Goal: Book appointment/travel/reservation

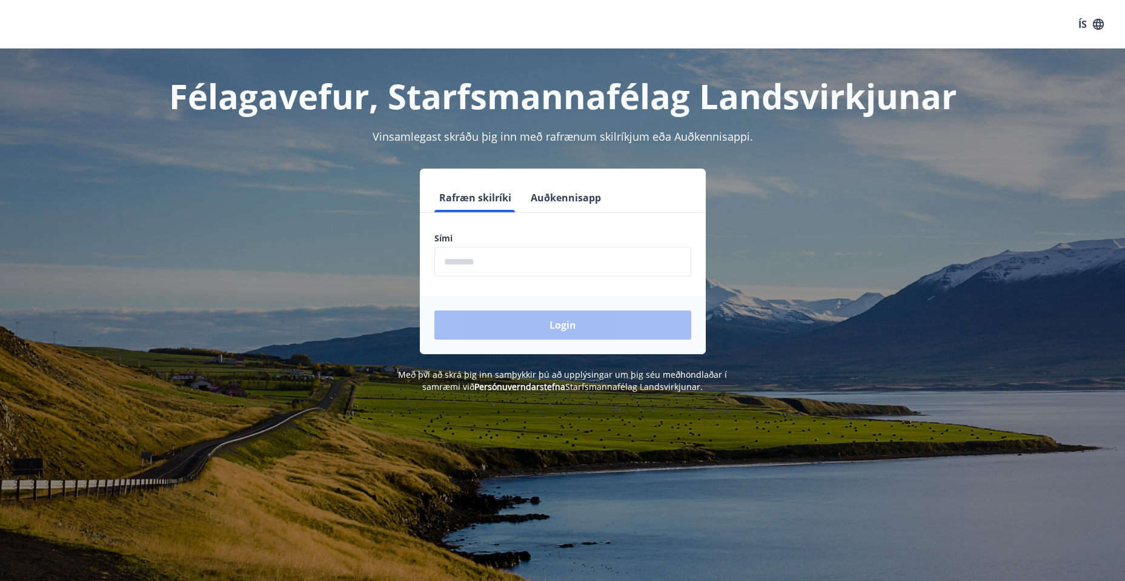
click at [478, 273] on input "phone" at bounding box center [562, 262] width 257 height 30
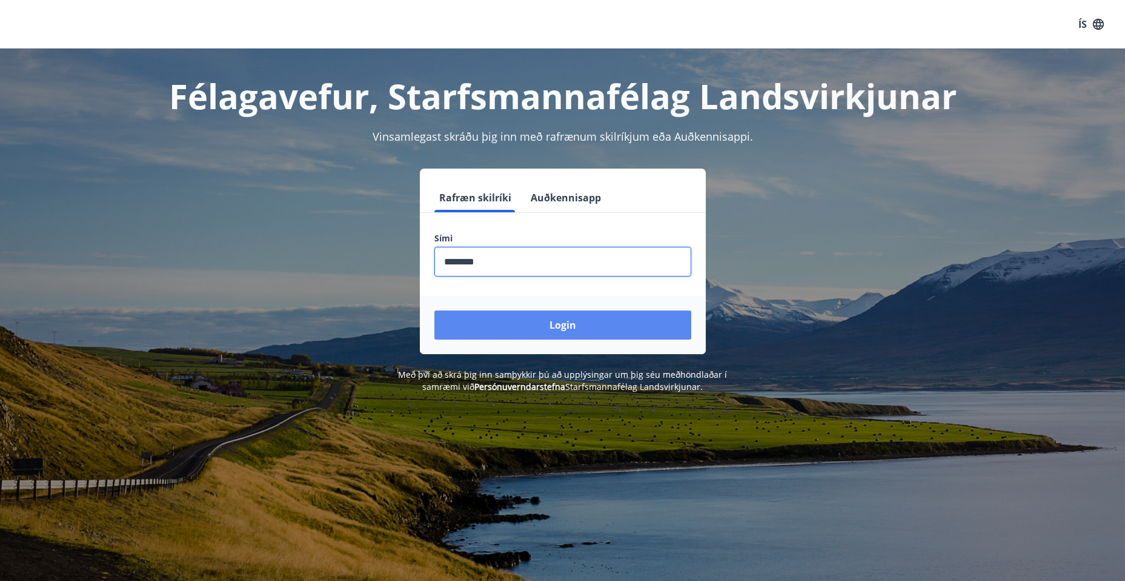
type input "********"
click at [562, 326] on button "Login" at bounding box center [562, 324] width 257 height 29
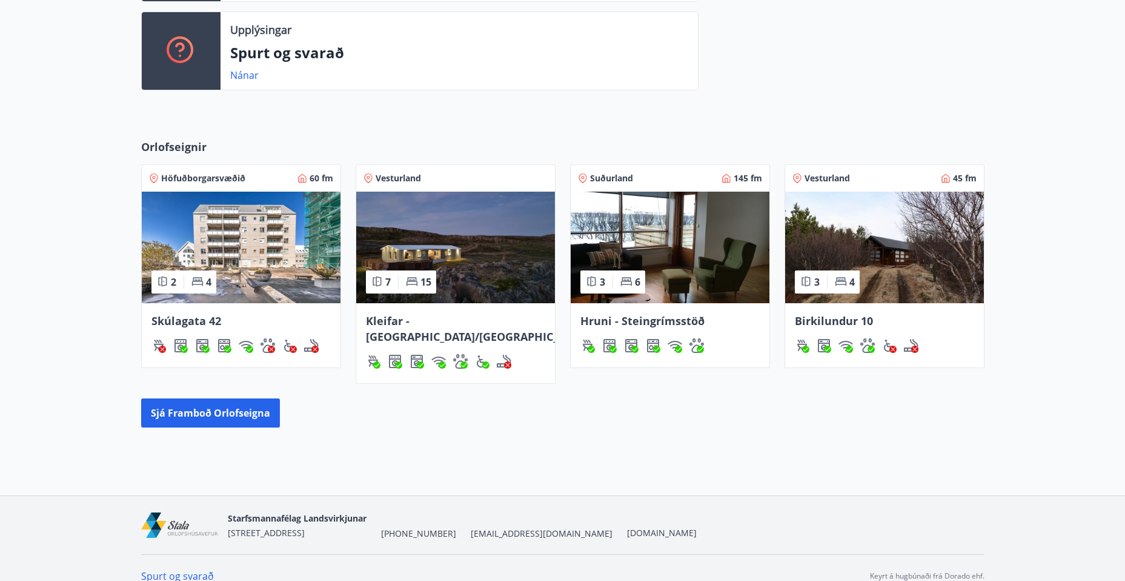
scroll to position [419, 0]
click at [235, 398] on button "Sjá framboð orlofseigna" at bounding box center [210, 412] width 139 height 29
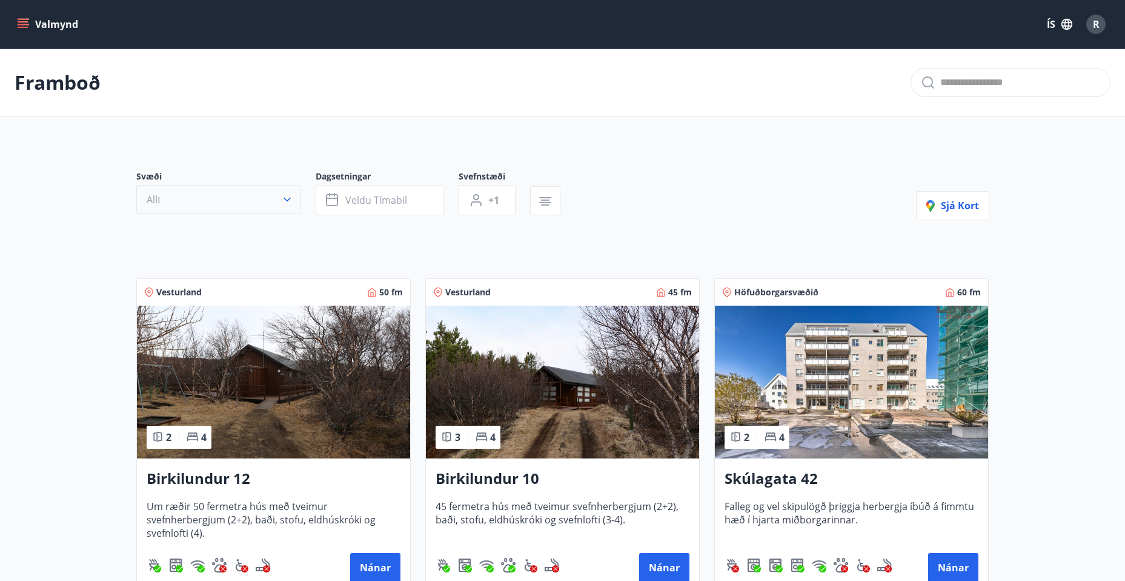
click at [206, 205] on button "Allt" at bounding box center [218, 199] width 165 height 29
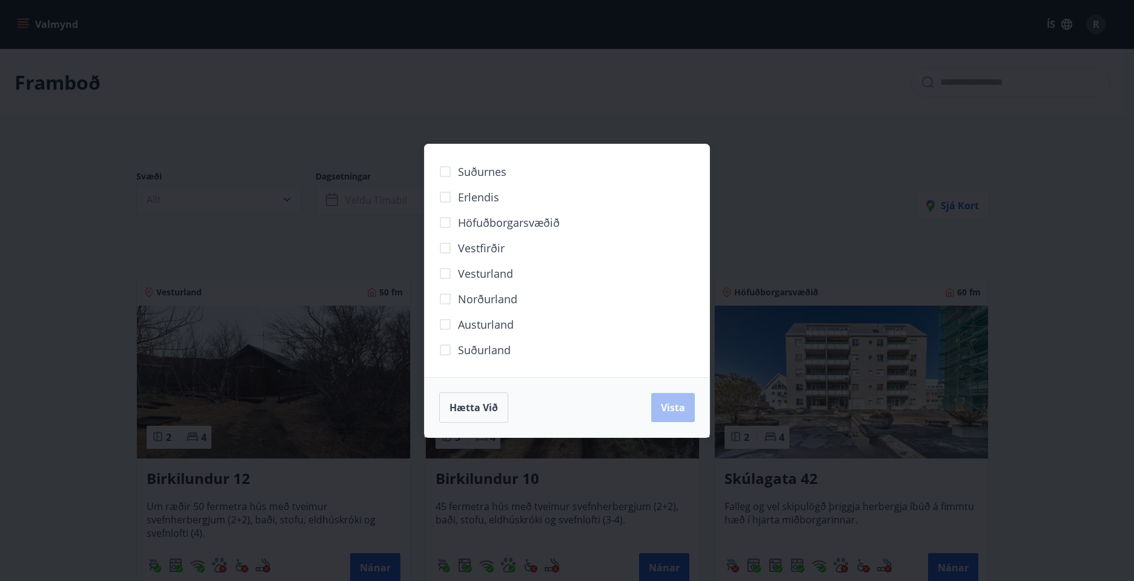
click at [471, 324] on span "Austurland" at bounding box center [486, 324] width 56 height 16
click at [667, 402] on span "Vista" at bounding box center [673, 407] width 24 height 13
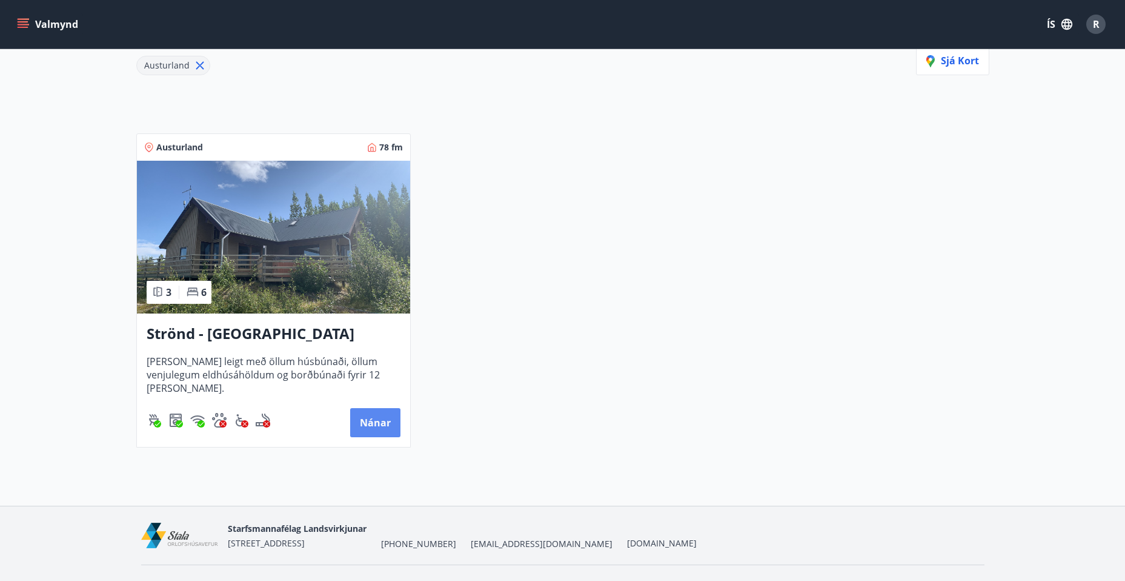
click at [393, 418] on button "Nánar" at bounding box center [375, 422] width 50 height 29
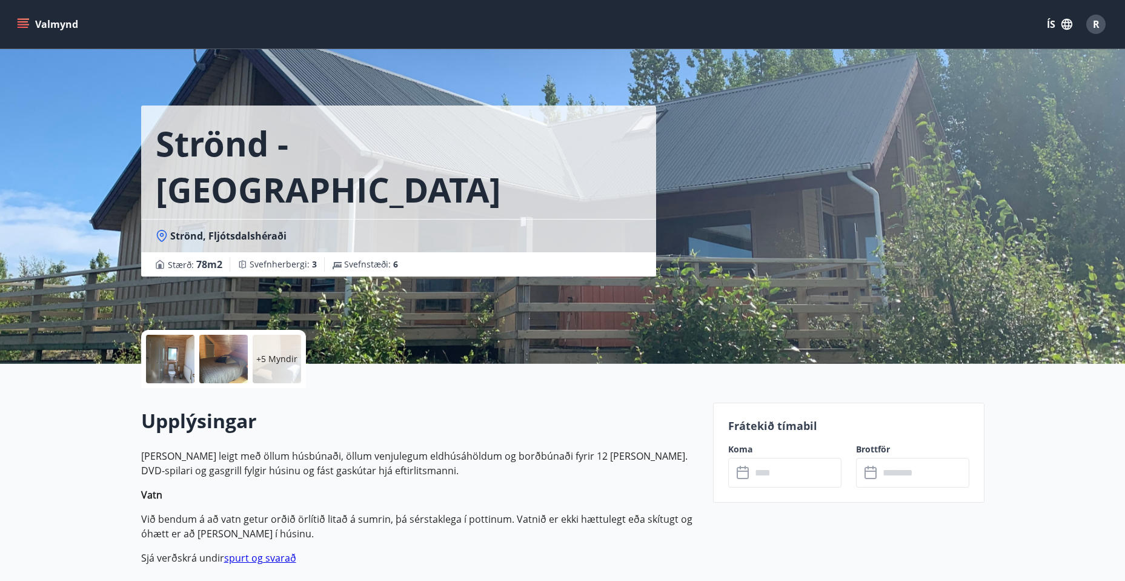
click at [777, 469] on input "text" at bounding box center [796, 472] width 90 height 30
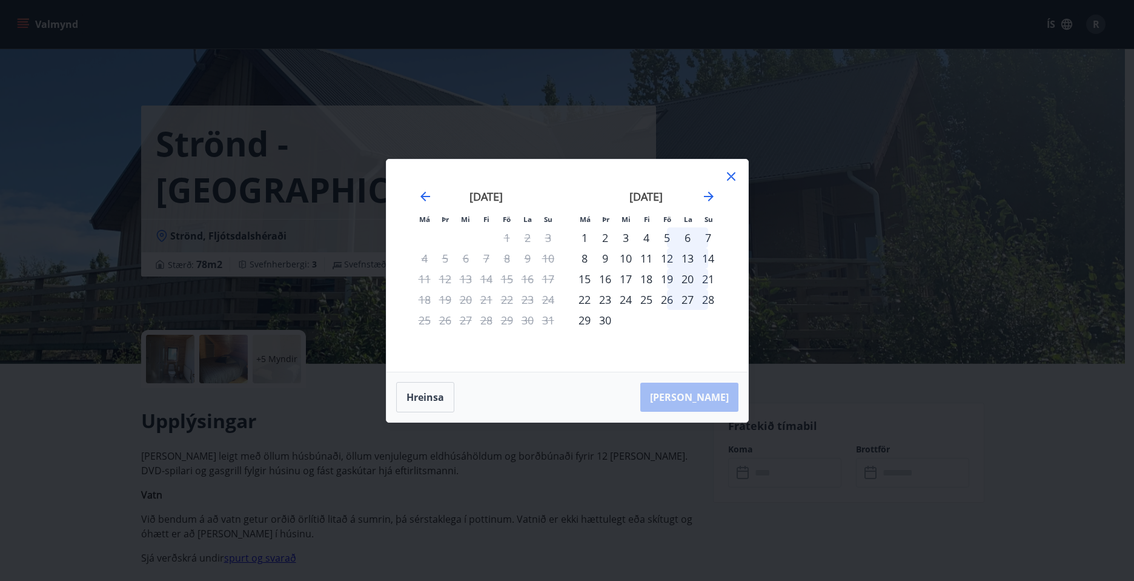
click at [667, 236] on div "5" at bounding box center [667, 237] width 21 height 21
click at [672, 257] on div "12" at bounding box center [667, 258] width 21 height 21
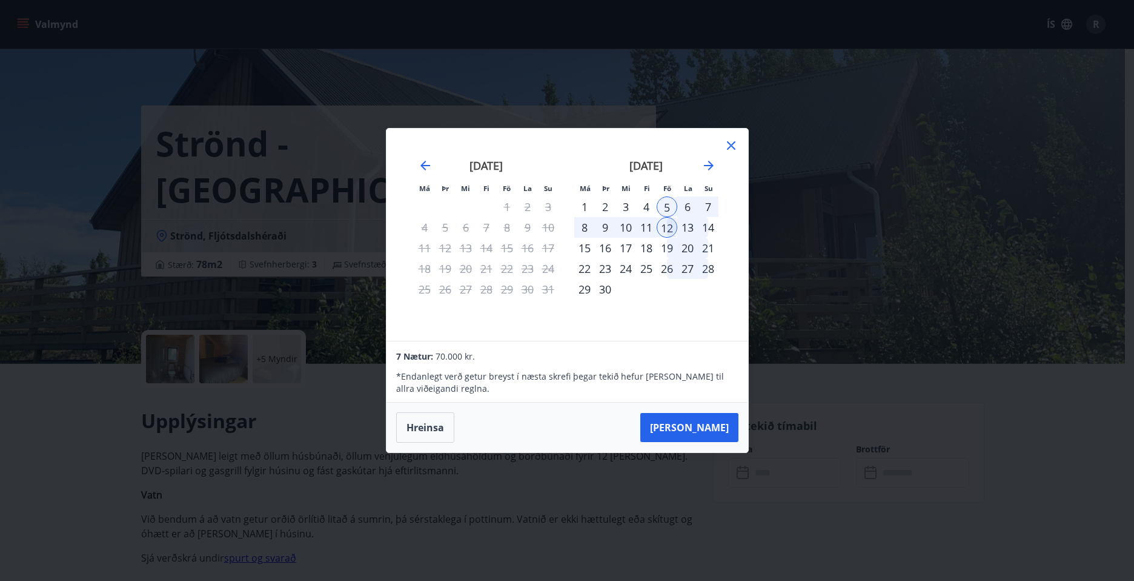
click at [730, 146] on icon at bounding box center [731, 145] width 15 height 15
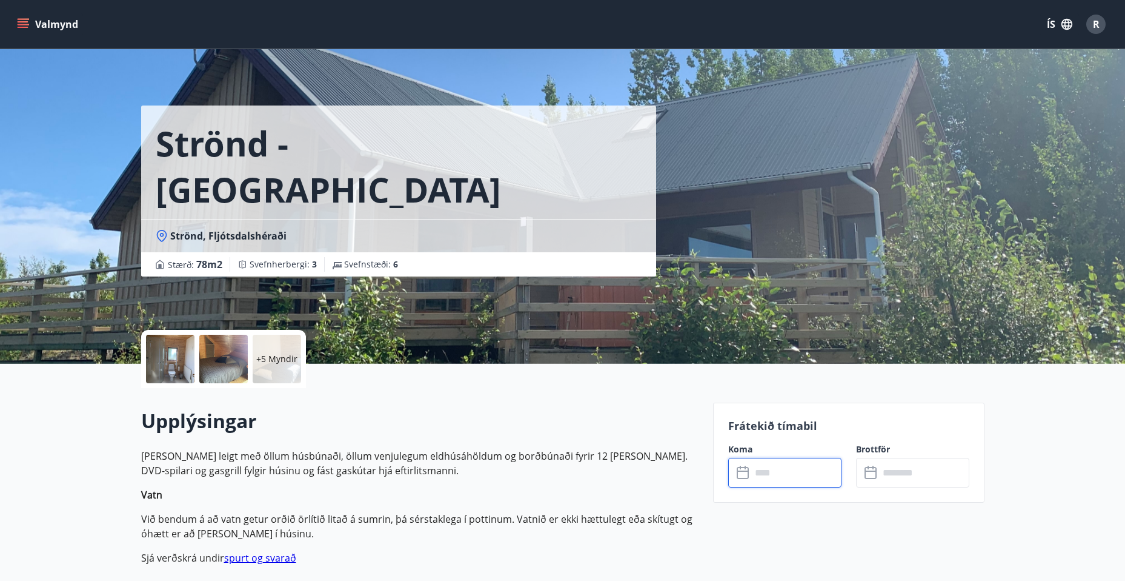
click at [38, 27] on button "Valmynd" at bounding box center [49, 24] width 68 height 22
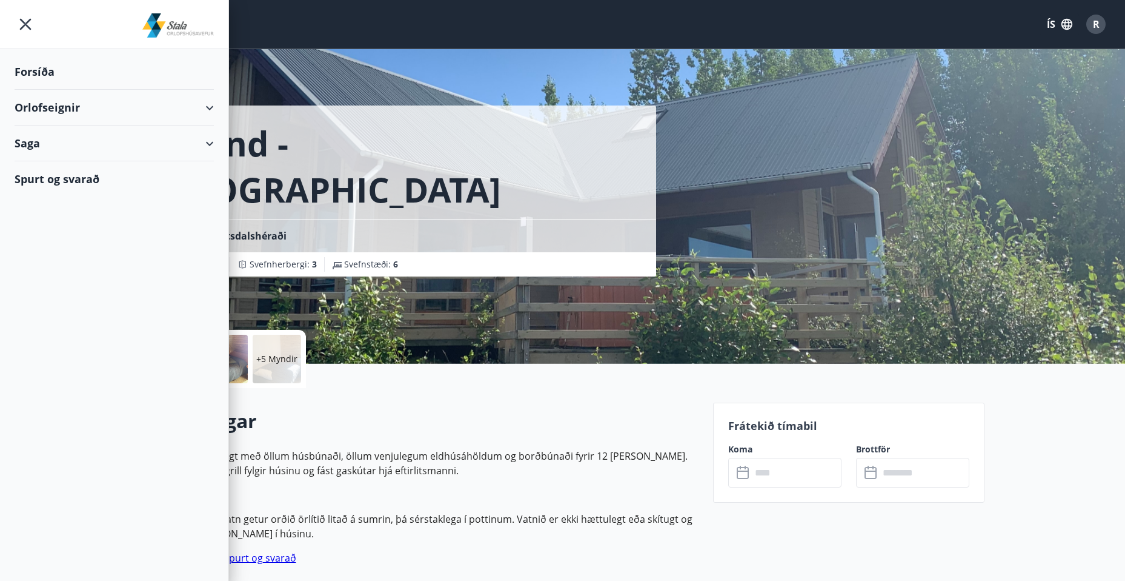
click at [50, 95] on div "Orlofseignir" at bounding box center [114, 108] width 199 height 36
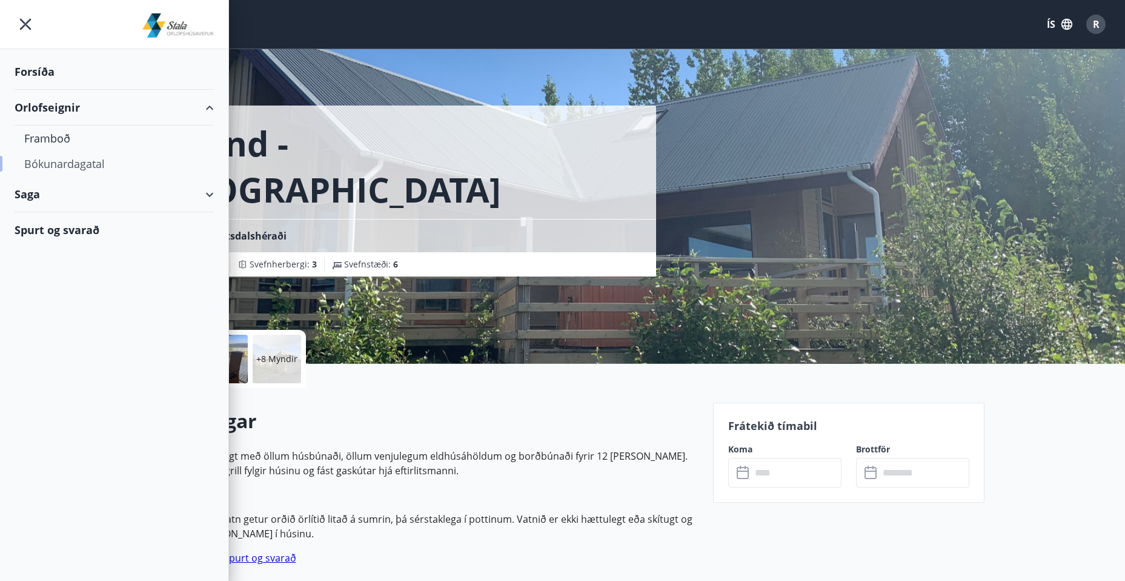
click at [76, 165] on div "Bókunardagatal" at bounding box center [114, 163] width 180 height 25
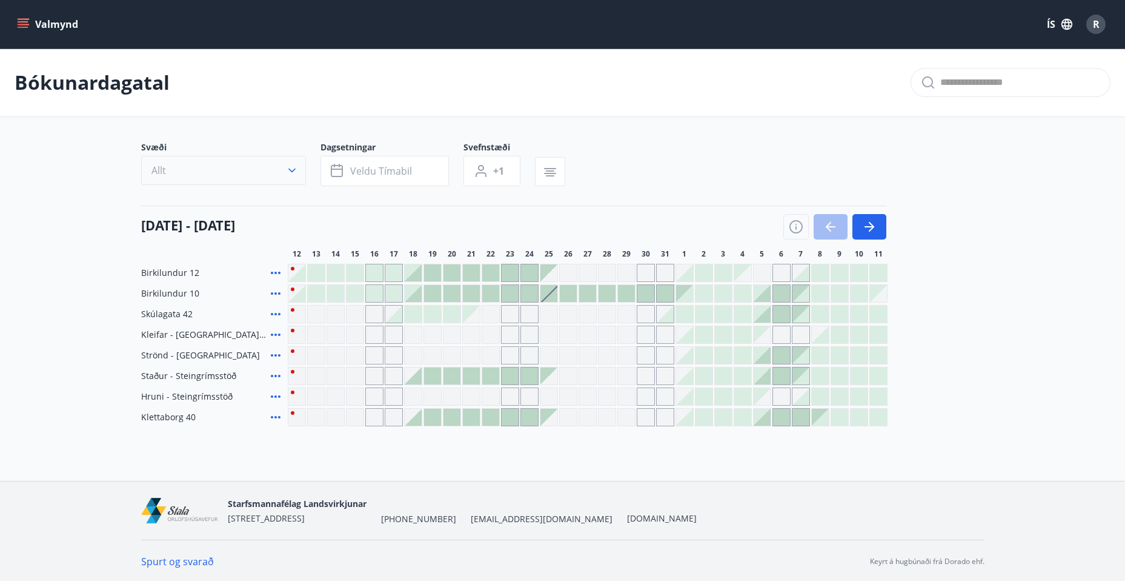
click at [293, 165] on icon "button" at bounding box center [292, 170] width 12 height 12
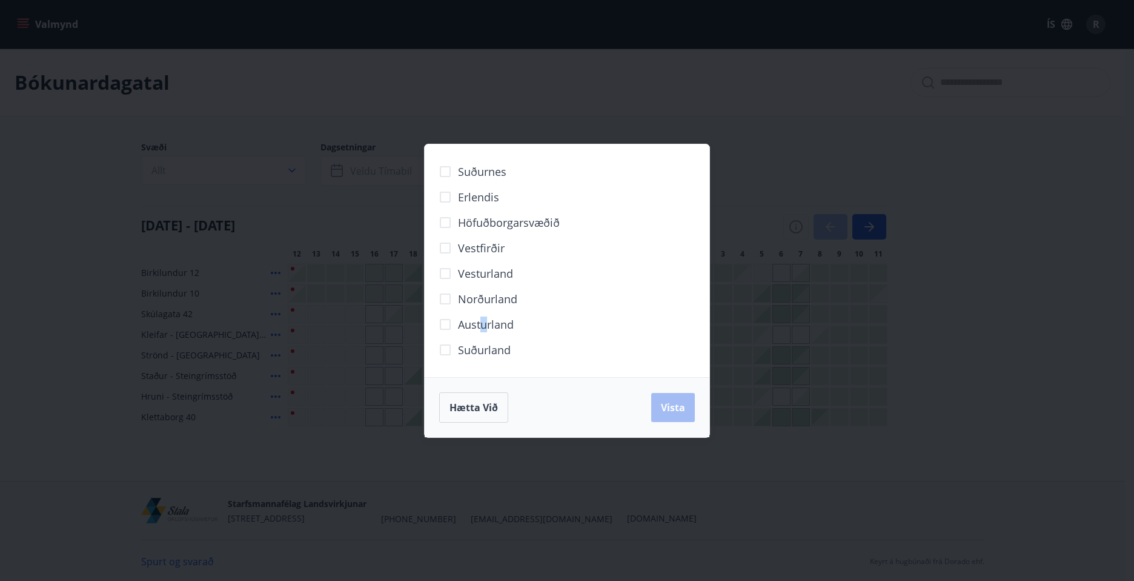
click at [484, 324] on span "Austurland" at bounding box center [486, 324] width 56 height 16
click at [648, 410] on div "Hætta við Vista" at bounding box center [567, 407] width 256 height 30
click at [673, 408] on span "Vista" at bounding box center [673, 407] width 24 height 13
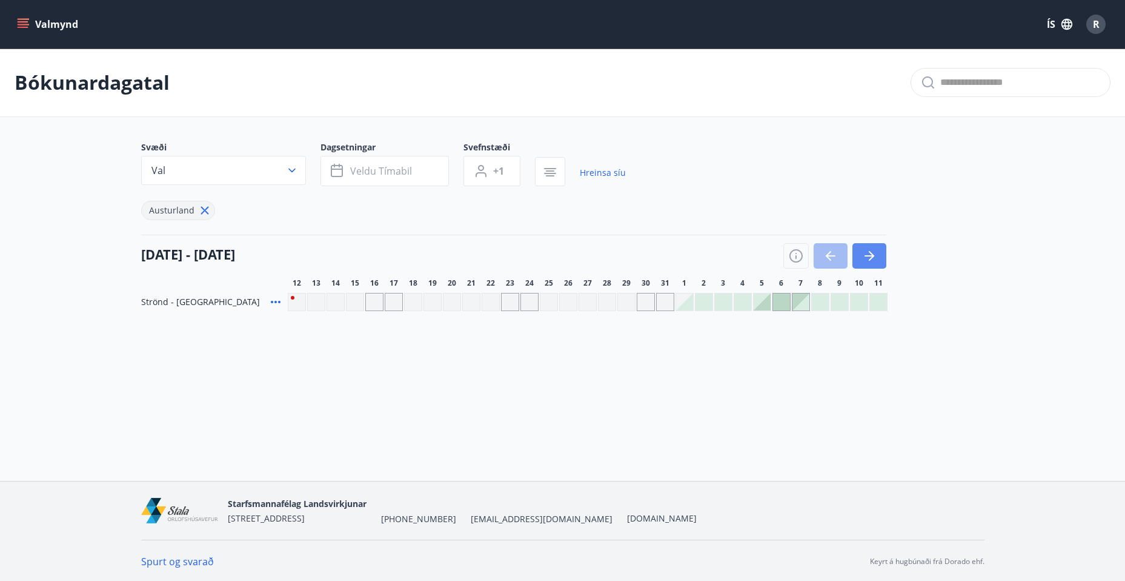
click at [863, 256] on icon "button" at bounding box center [869, 255] width 15 height 15
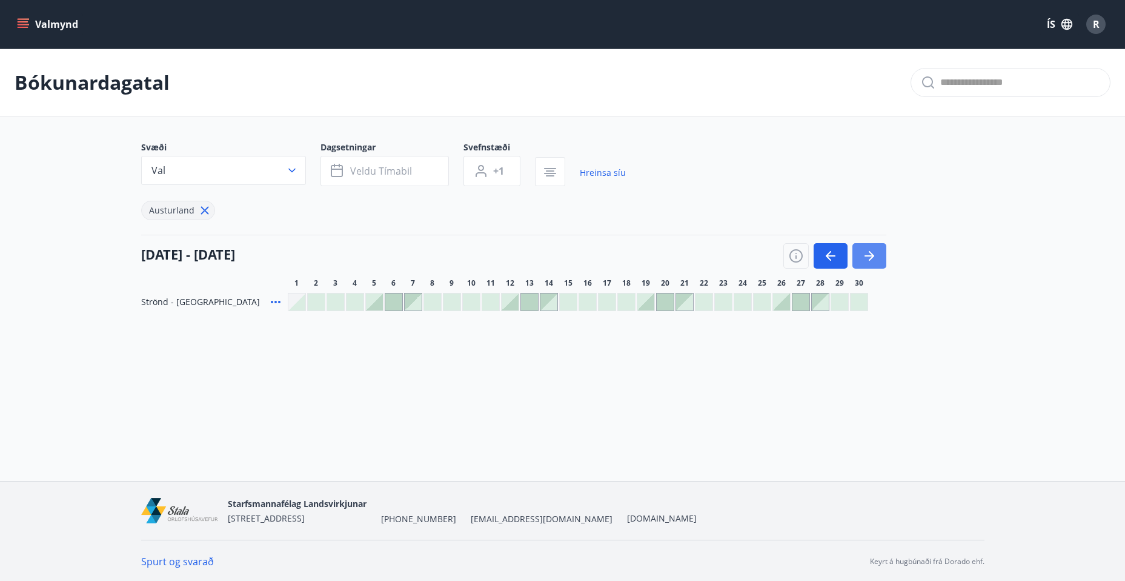
click at [861, 256] on button "button" at bounding box center [870, 255] width 34 height 25
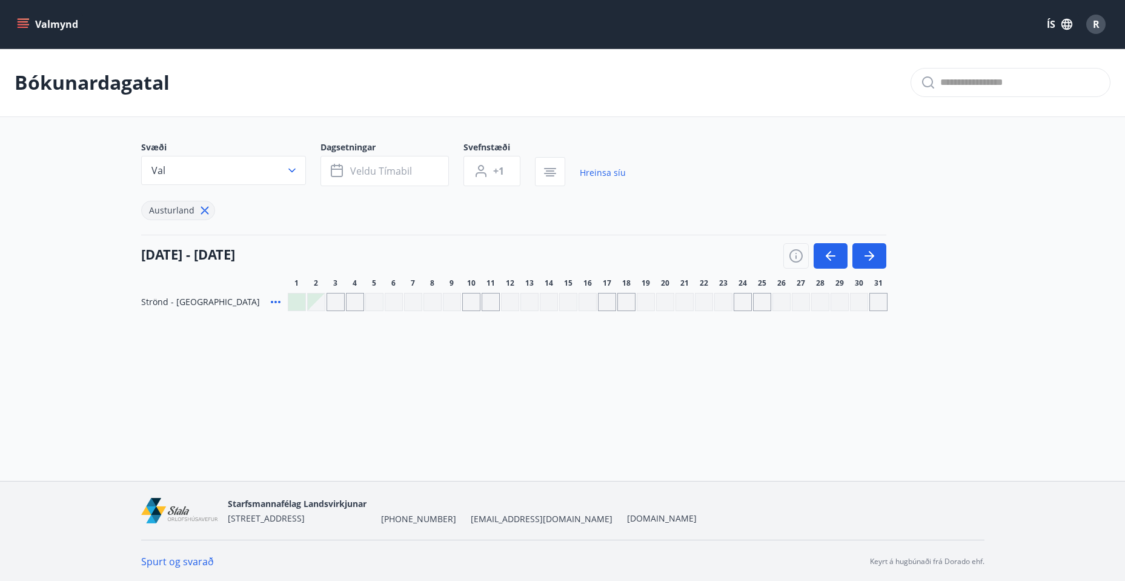
click at [25, 27] on icon "menu" at bounding box center [23, 27] width 11 height 1
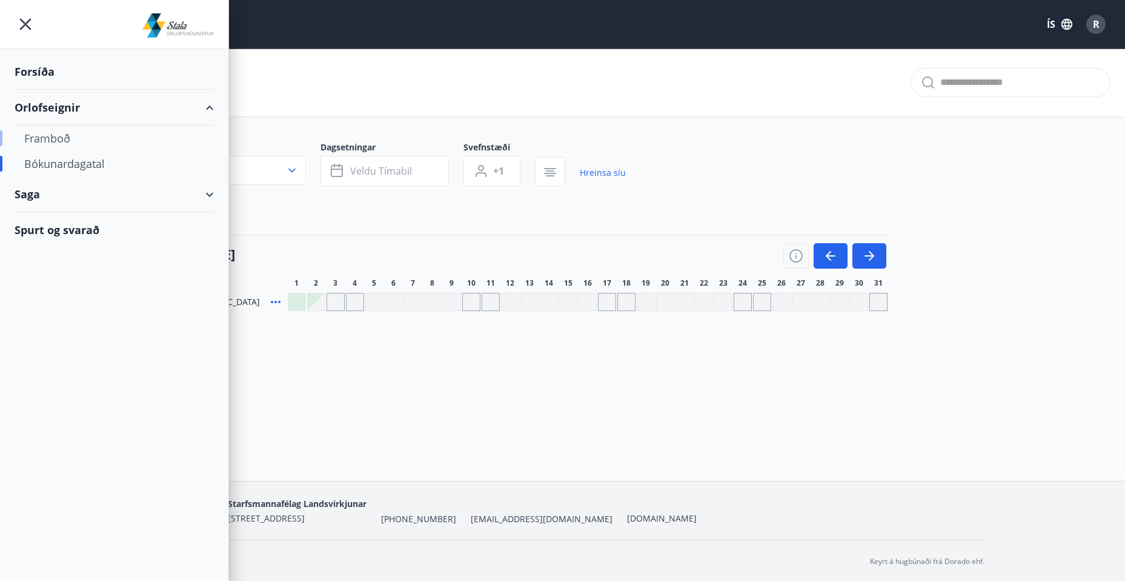
click at [46, 136] on div "Framboð" at bounding box center [114, 137] width 180 height 25
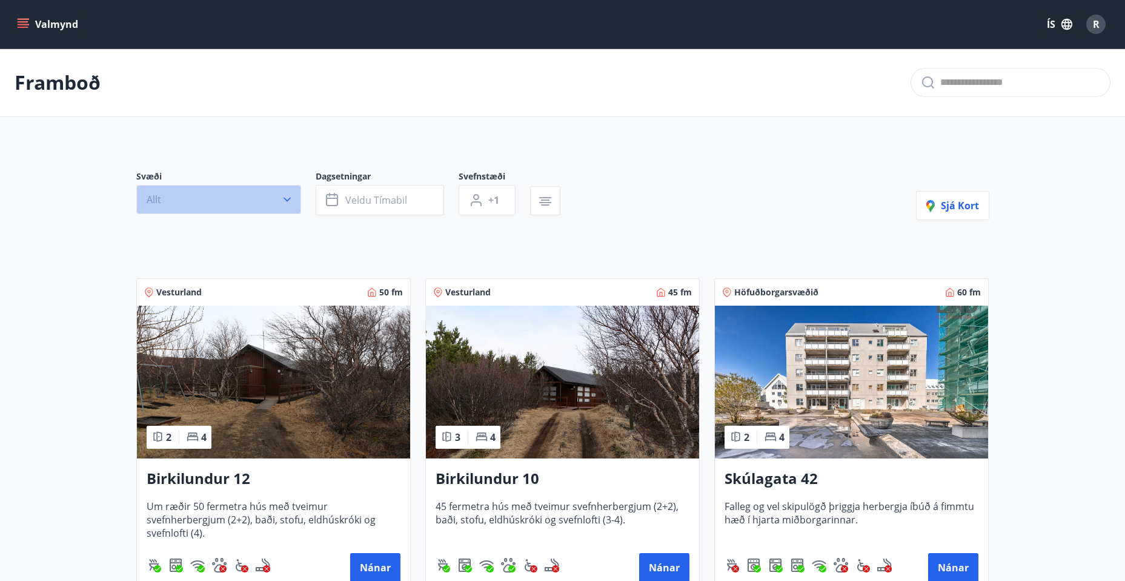
click at [227, 208] on button "Allt" at bounding box center [218, 199] width 165 height 29
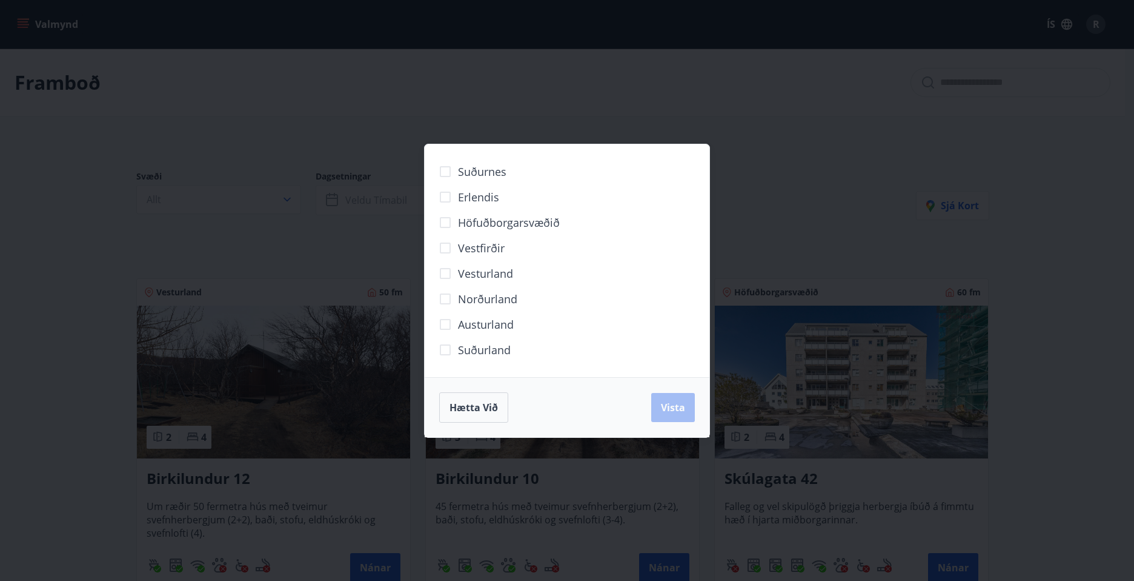
click at [497, 323] on span "Austurland" at bounding box center [486, 324] width 56 height 16
click at [682, 410] on span "Vista" at bounding box center [673, 407] width 24 height 13
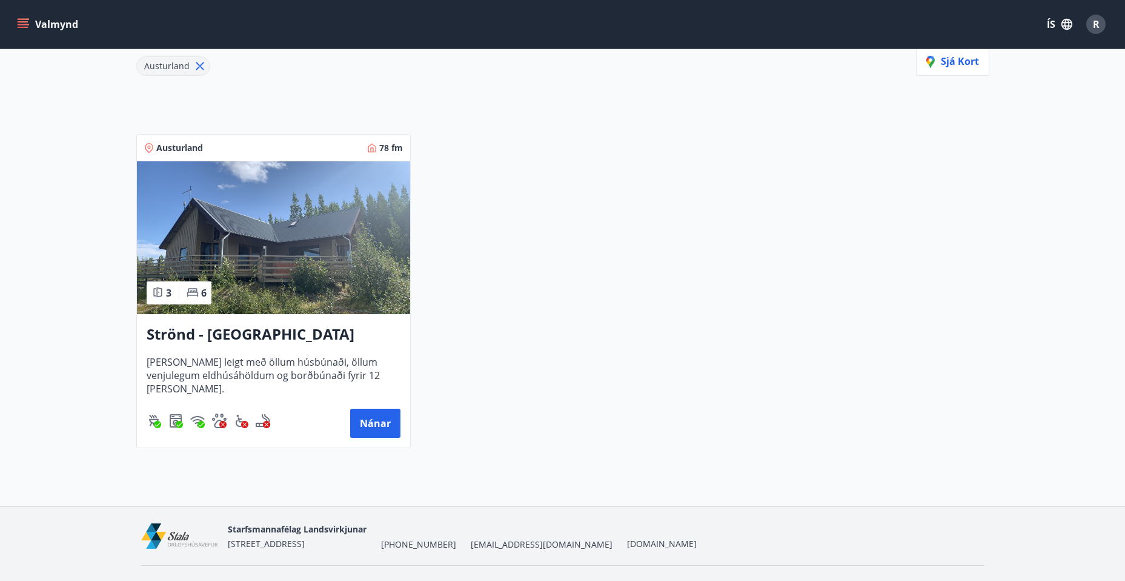
scroll to position [174, 0]
